Goal: Task Accomplishment & Management: Use online tool/utility

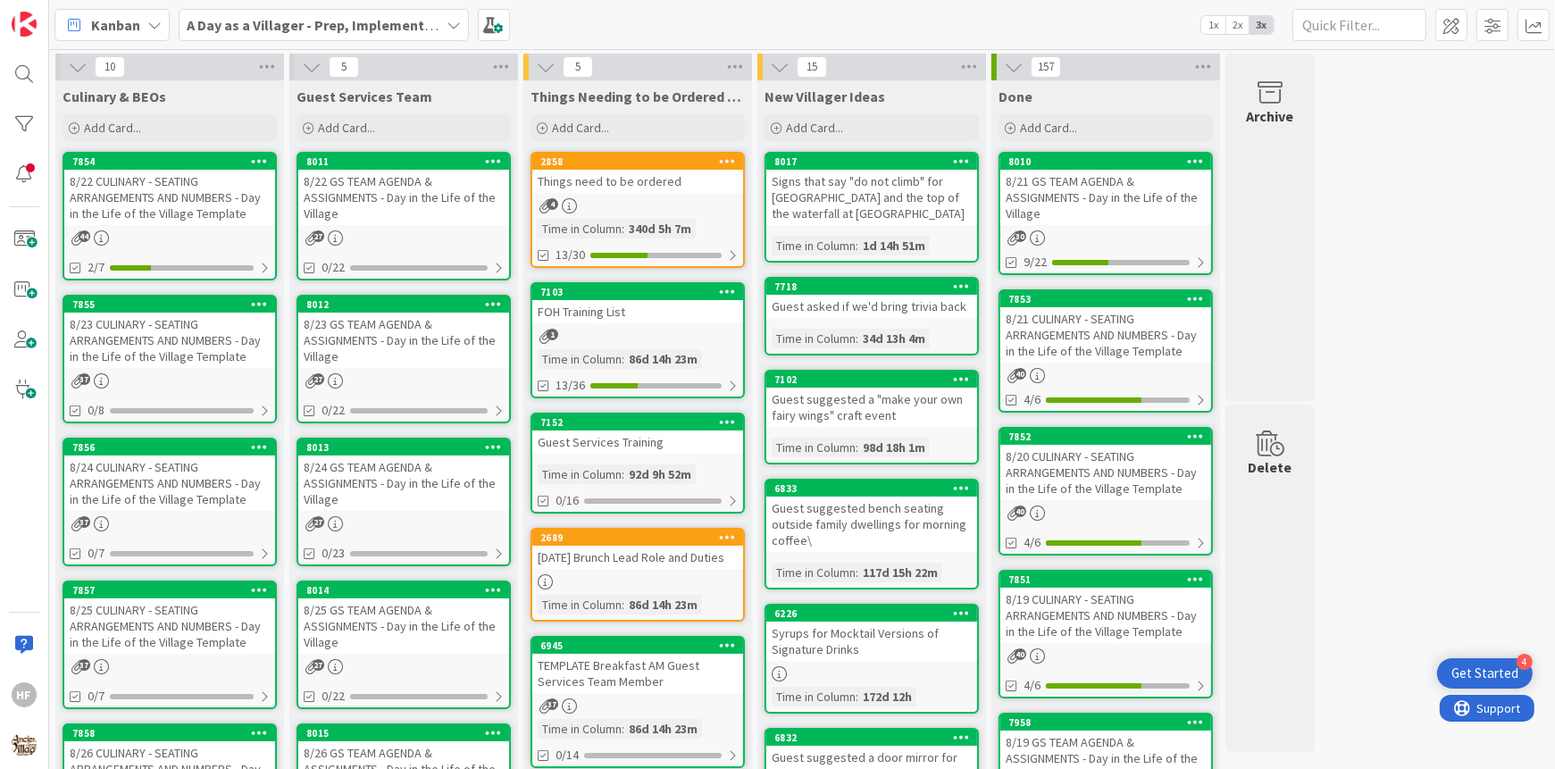
click at [183, 352] on div "8/23 CULINARY - SEATING ARRANGEMENTS AND NUMBERS - Day in the Life of the Villa…" at bounding box center [169, 340] width 211 height 55
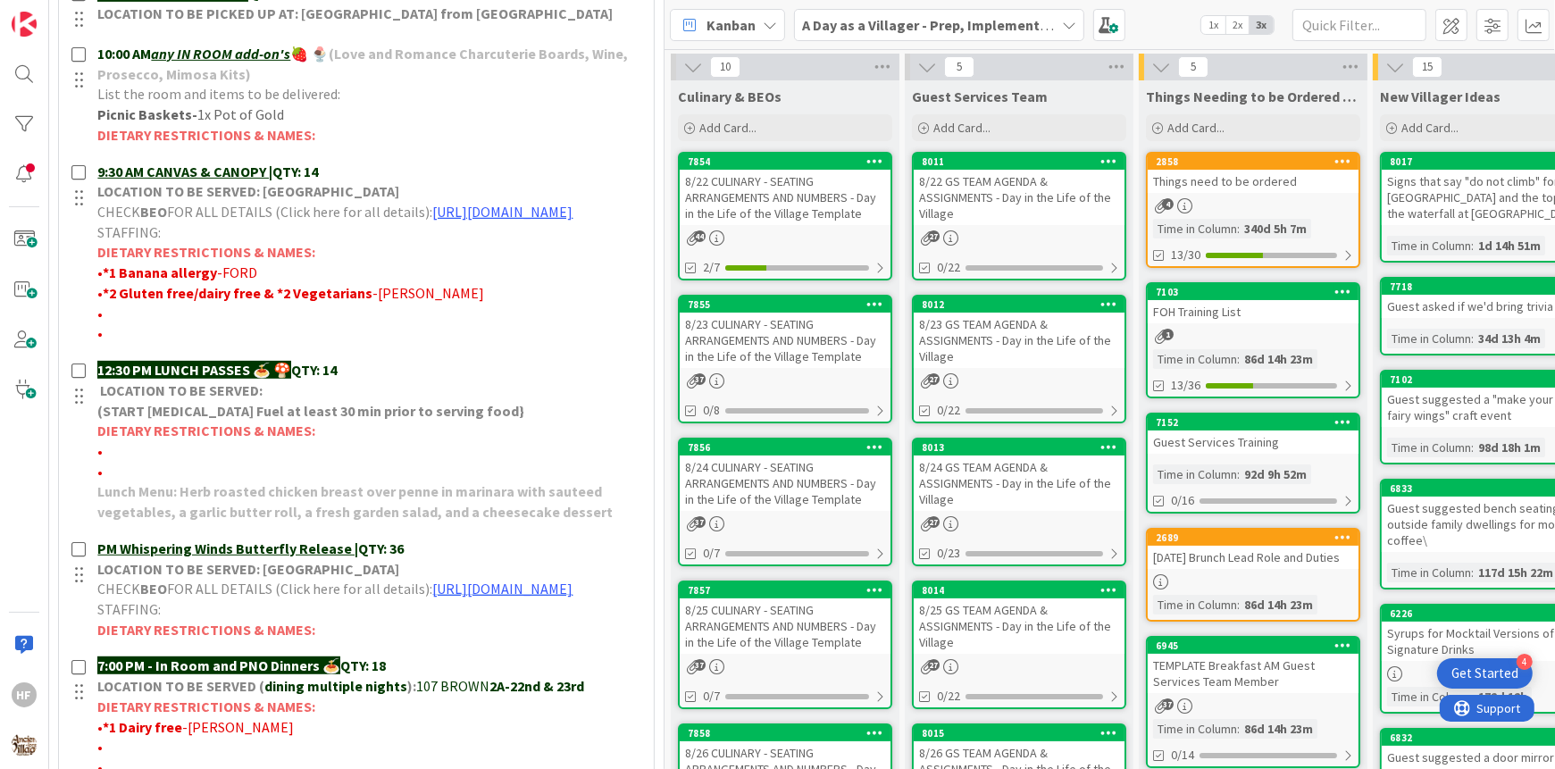
scroll to position [575, 0]
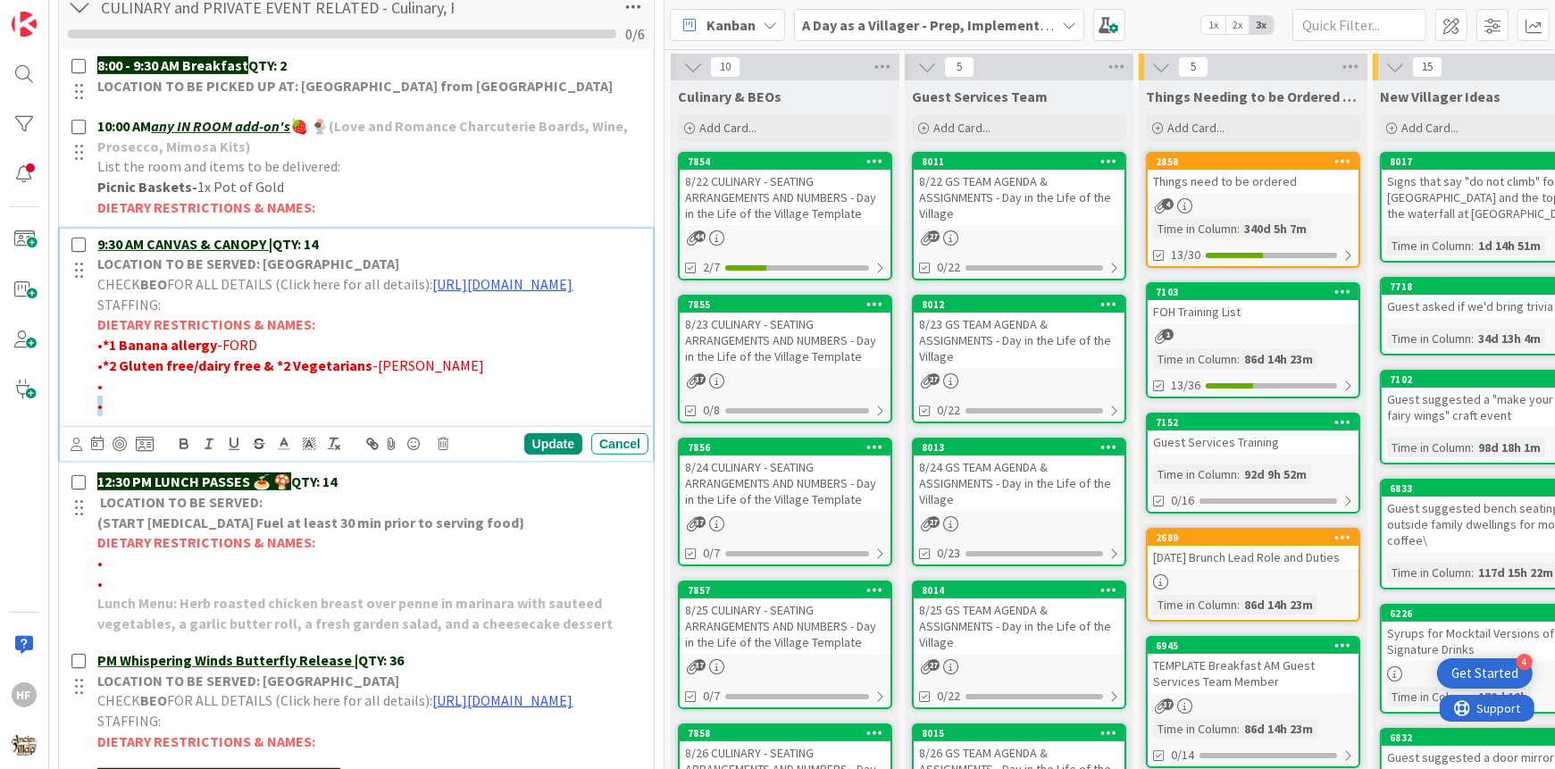
click at [252, 416] on p "•" at bounding box center [369, 406] width 544 height 21
click at [228, 397] on p "•" at bounding box center [369, 386] width 544 height 21
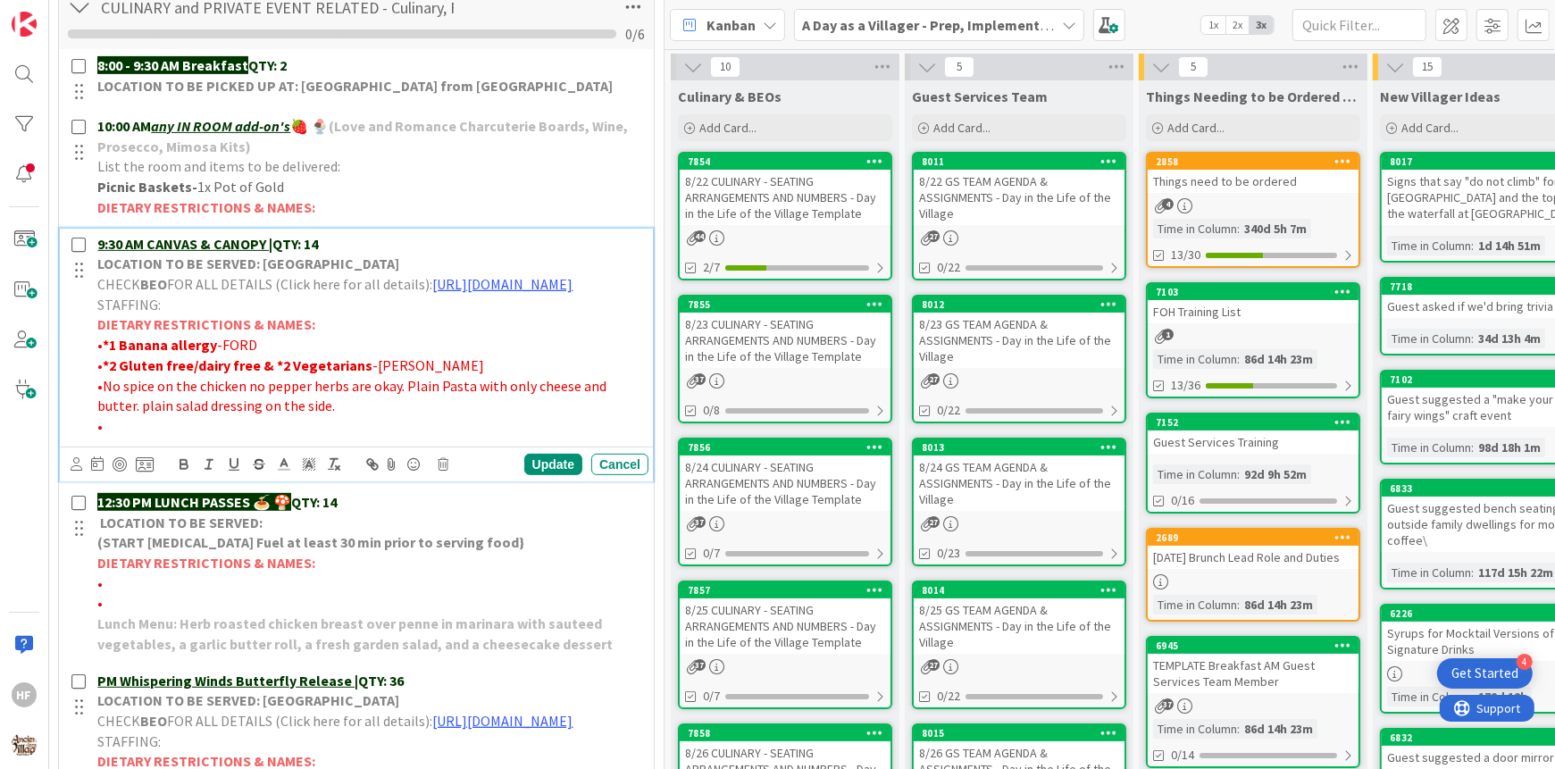
click at [102, 415] on span "•No spice on the chicken no pepper herbs are okay. Plain Pasta with only cheese…" at bounding box center [353, 396] width 512 height 38
paste div
click at [207, 415] on span "No spice on the chicken no pepper herbs are okay. Plain Pasta with only cheese …" at bounding box center [359, 396] width 524 height 38
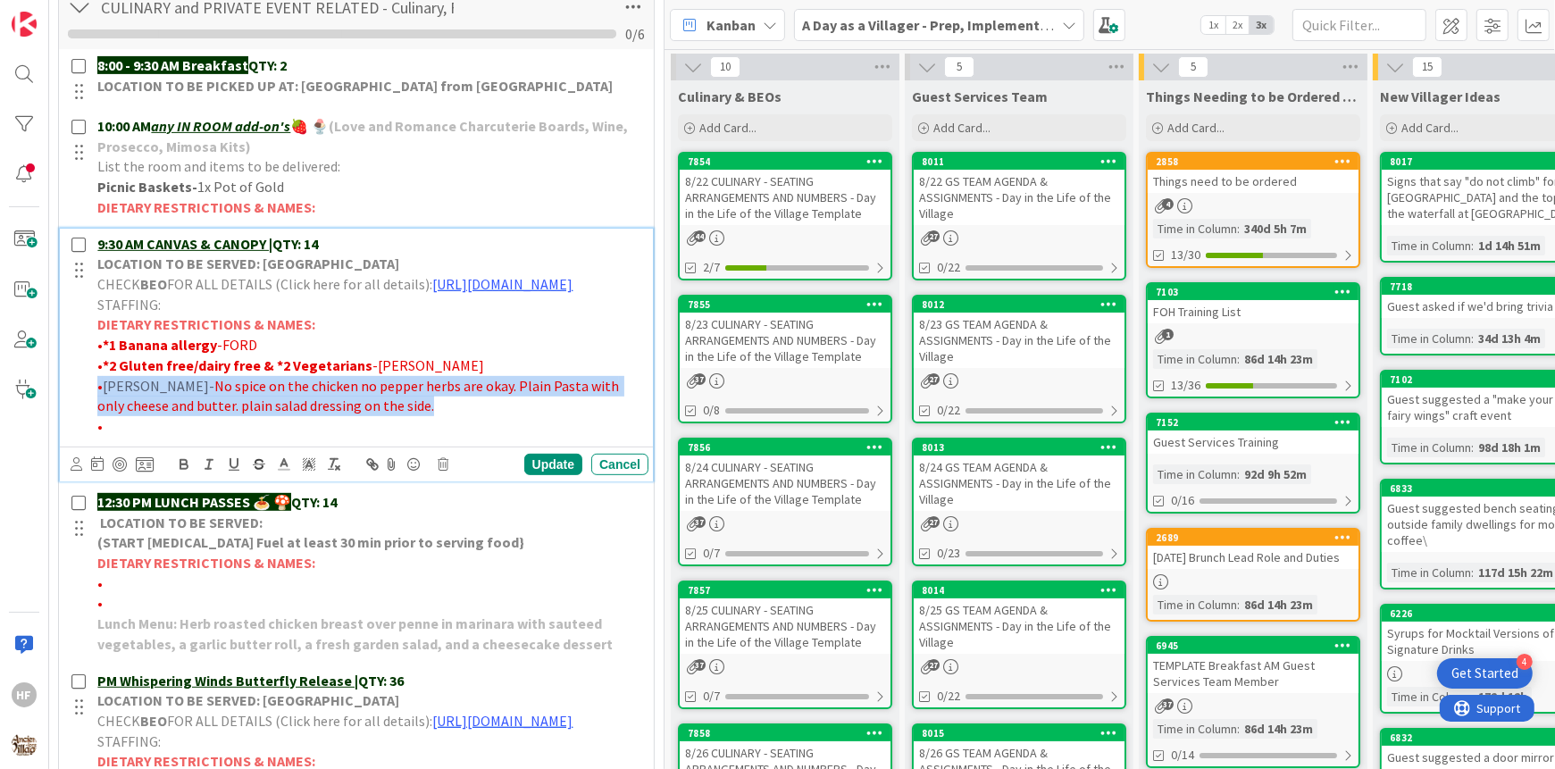
click at [207, 415] on span "No spice on the chicken no pepper herbs are okay. Plain Pasta with only cheese …" at bounding box center [359, 396] width 524 height 38
click at [337, 472] on icon "button" at bounding box center [334, 464] width 16 height 16
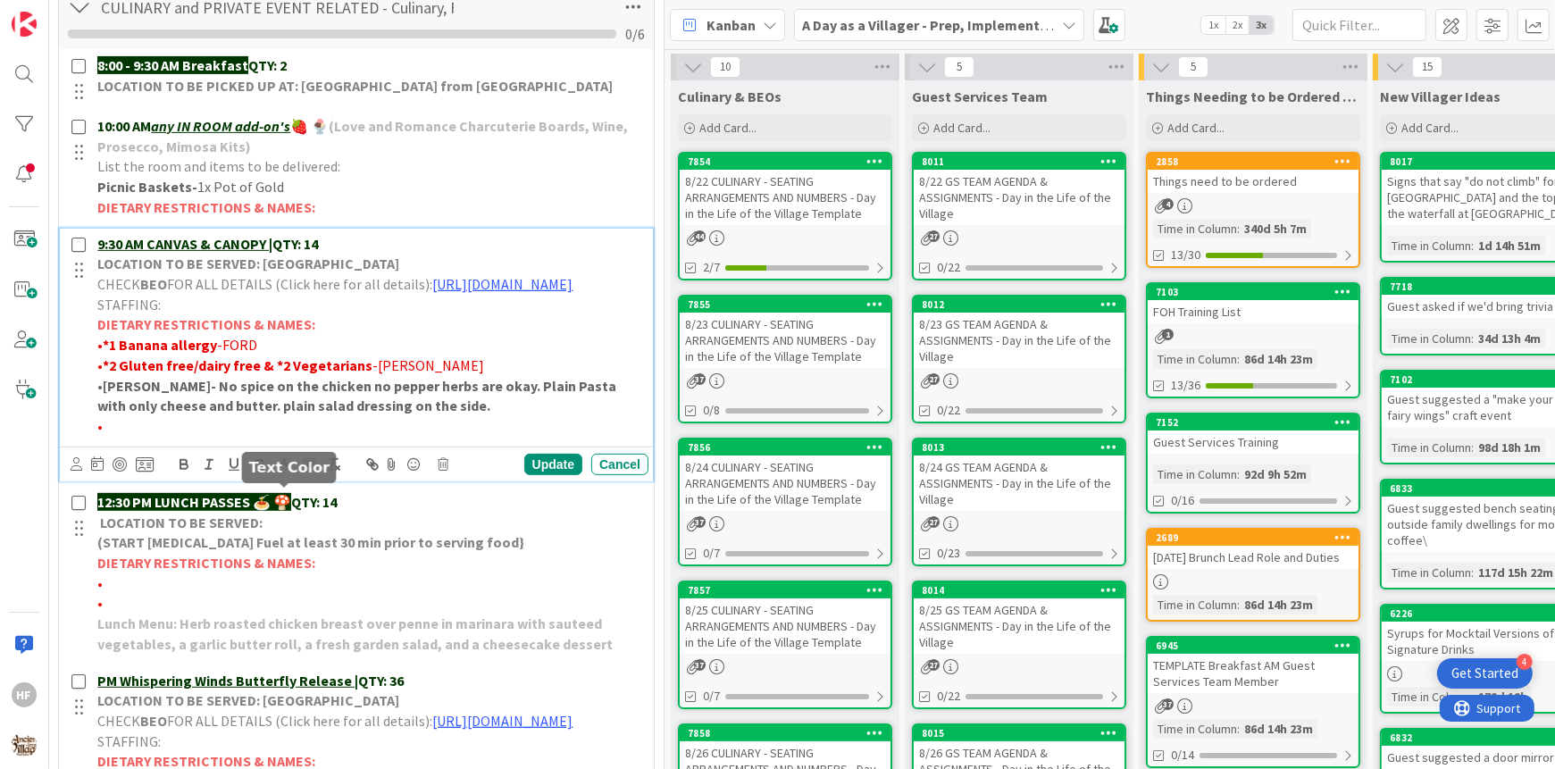
click at [289, 472] on icon at bounding box center [284, 464] width 16 height 16
click at [302, 494] on span at bounding box center [304, 487] width 14 height 14
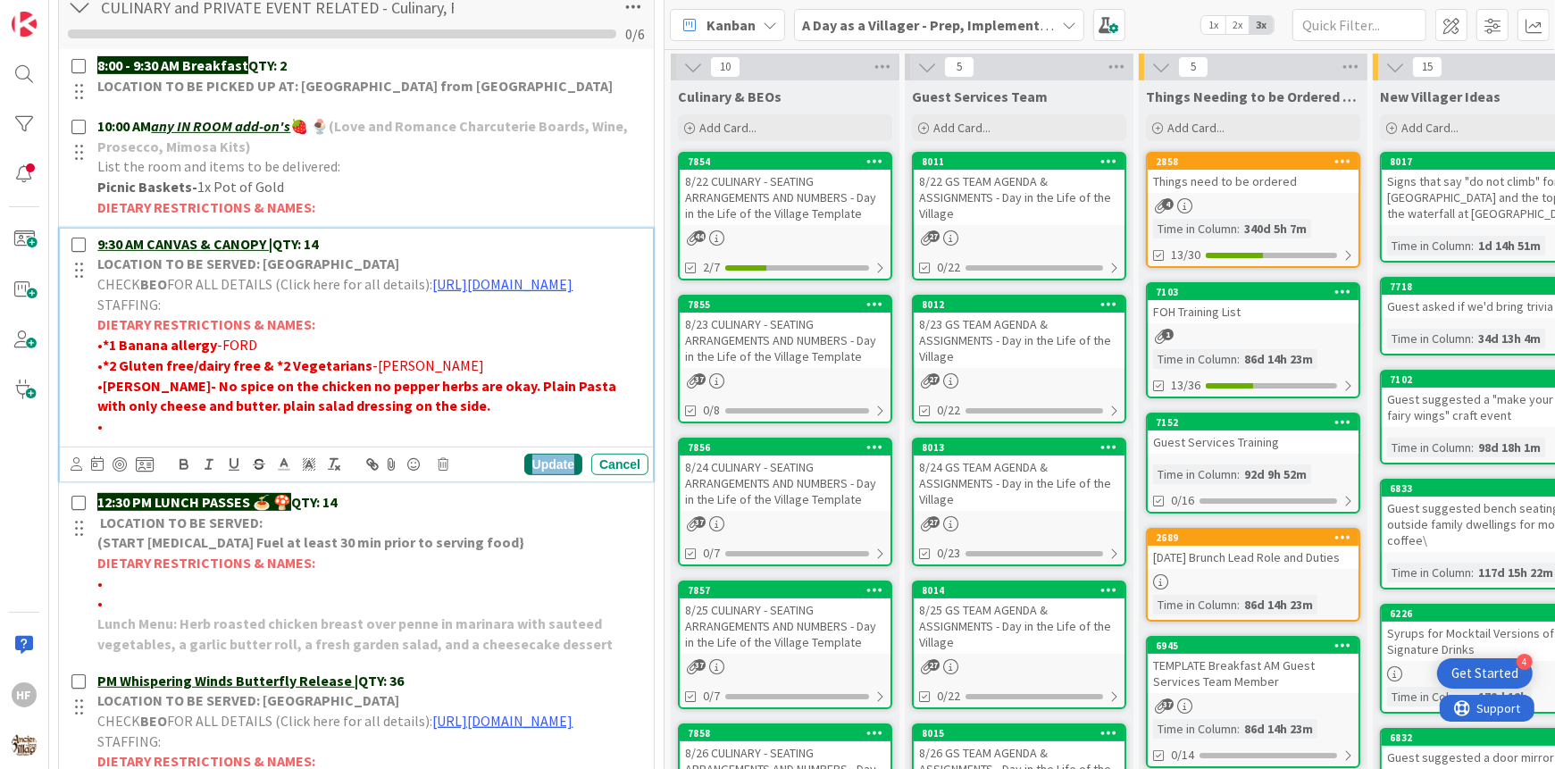
click at [528, 475] on div "Update" at bounding box center [553, 464] width 58 height 21
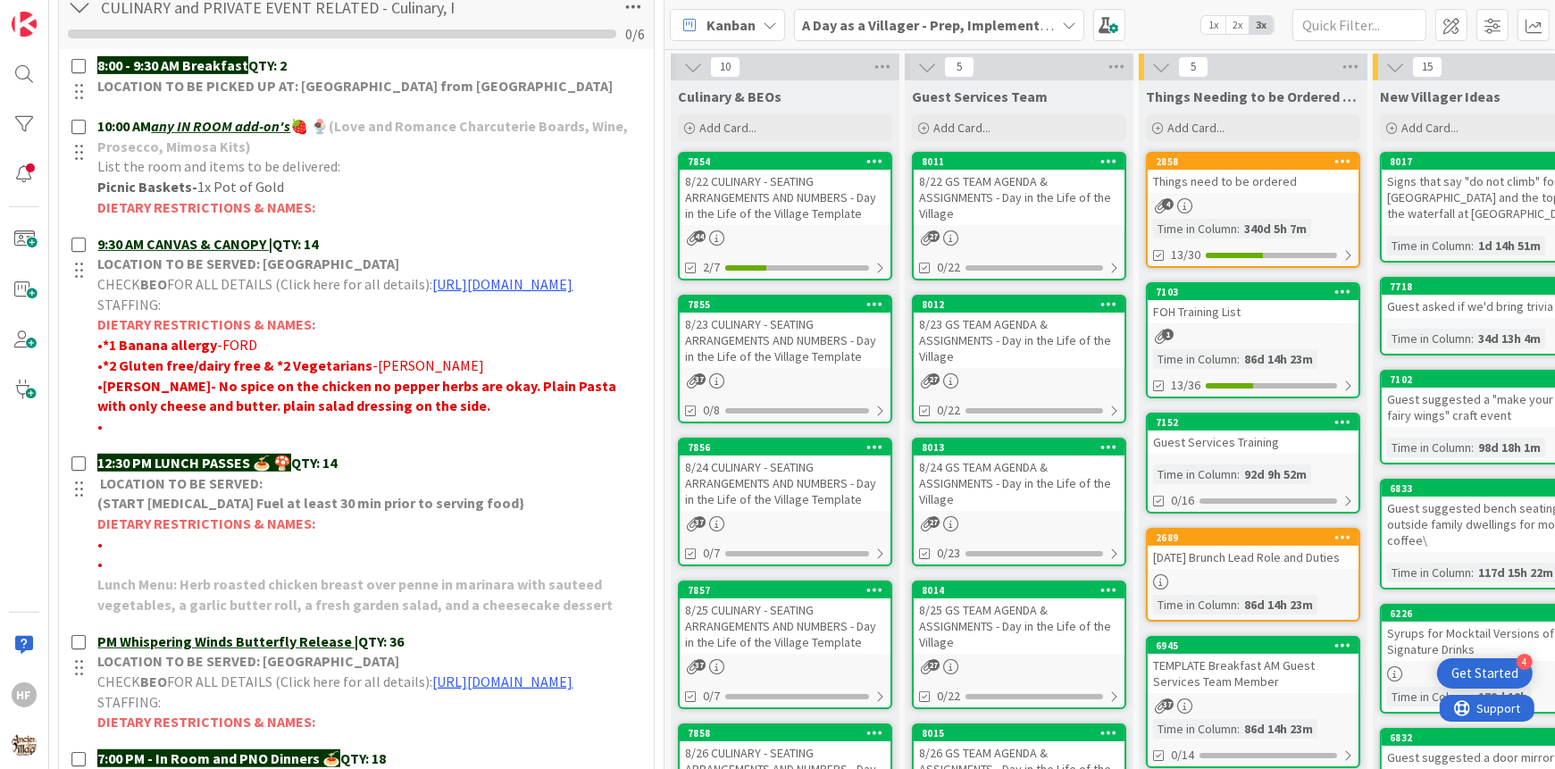
click at [333, 218] on div "8:00 - 9:30 AM Breakfast QTY: 2 LOCATION TO BE PICKED UP AT: WILLOWS LANDING FR…" at bounding box center [356, 504] width 577 height 911
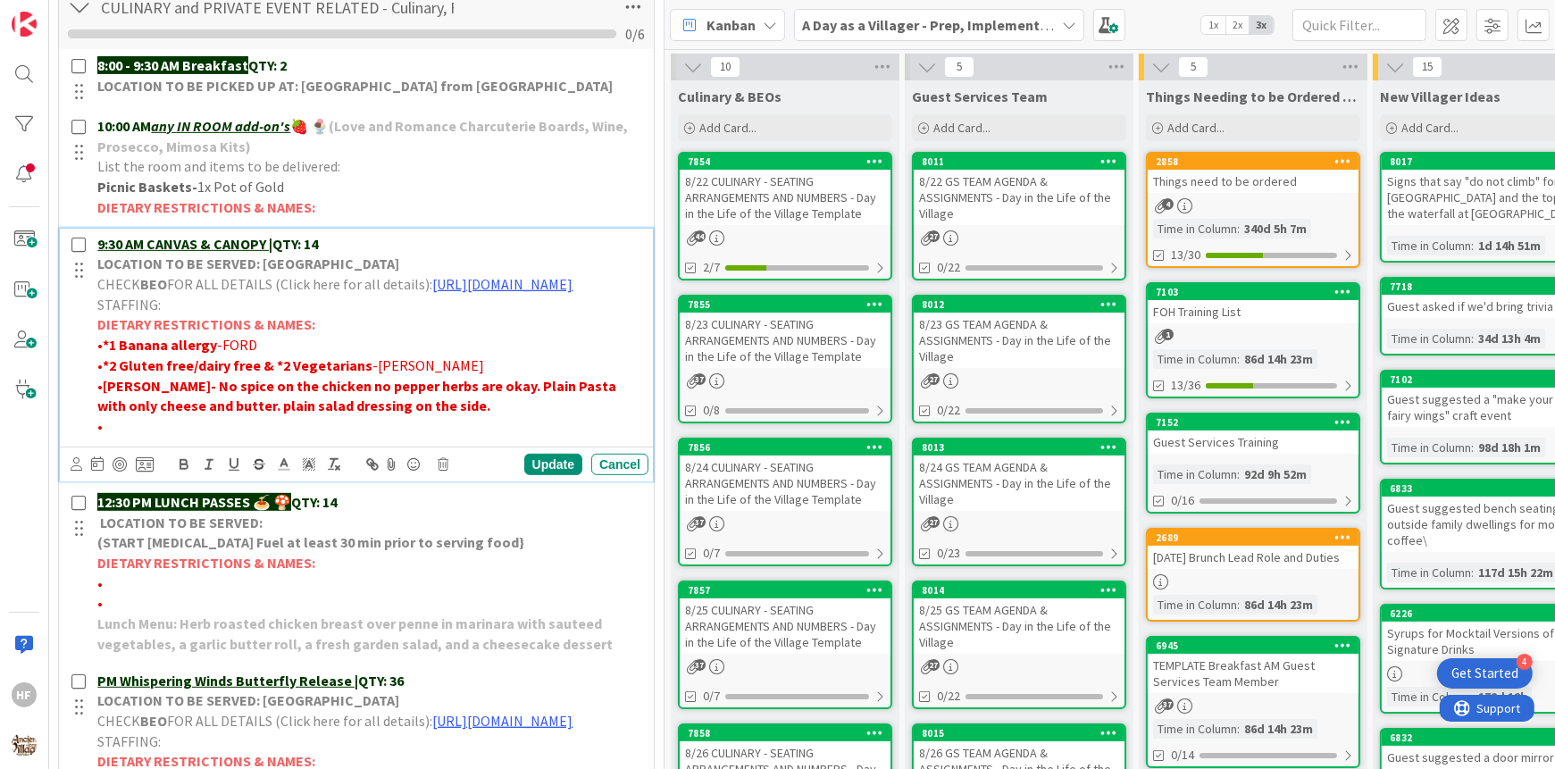
click at [332, 234] on p "9:30 AM CANVAS & CANOPY | QTY: 14" at bounding box center [369, 244] width 544 height 21
click at [524, 475] on div "Update" at bounding box center [553, 464] width 58 height 21
